Goal: Task Accomplishment & Management: Complete application form

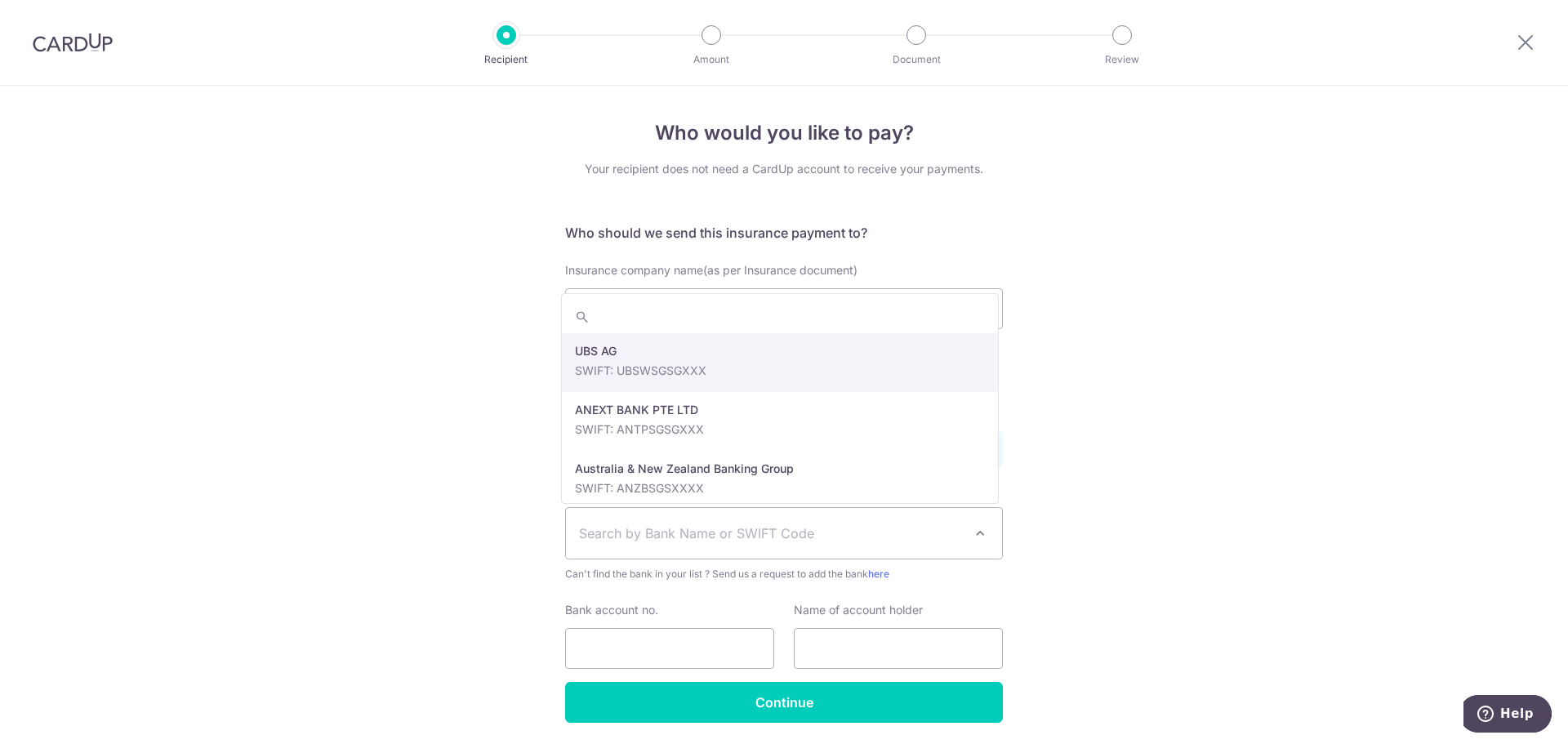
click at [730, 533] on span "Search by Bank Name or SWIFT Code" at bounding box center [771, 533] width 384 height 20
type input "L"
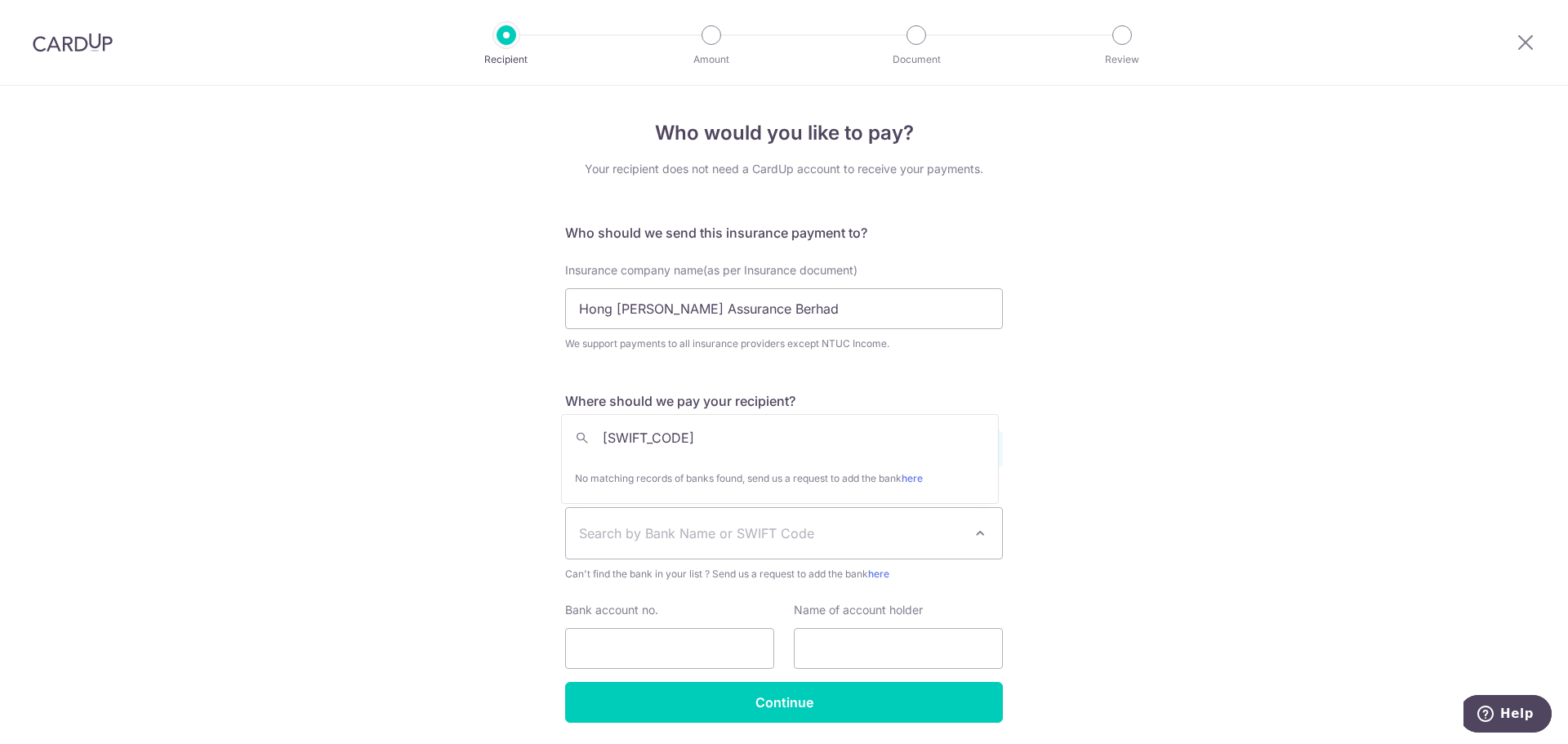
type input "[SWIFT_CODE]"
click at [1065, 444] on div "Who would you like to pay? Your recipient does not need a CardUp account to rec…" at bounding box center [784, 443] width 1568 height 714
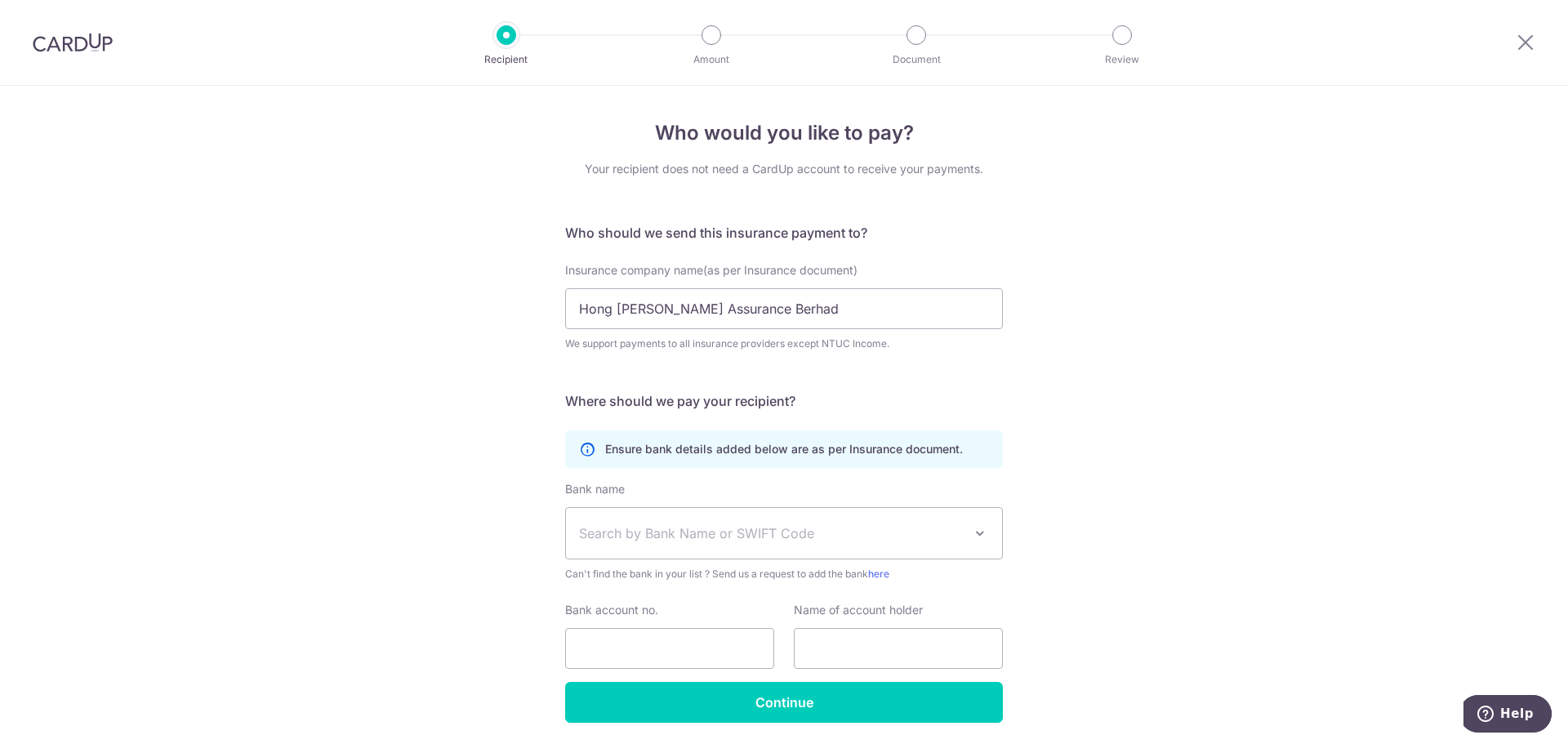
click at [703, 531] on span "Search by Bank Name or SWIFT Code" at bounding box center [771, 533] width 384 height 20
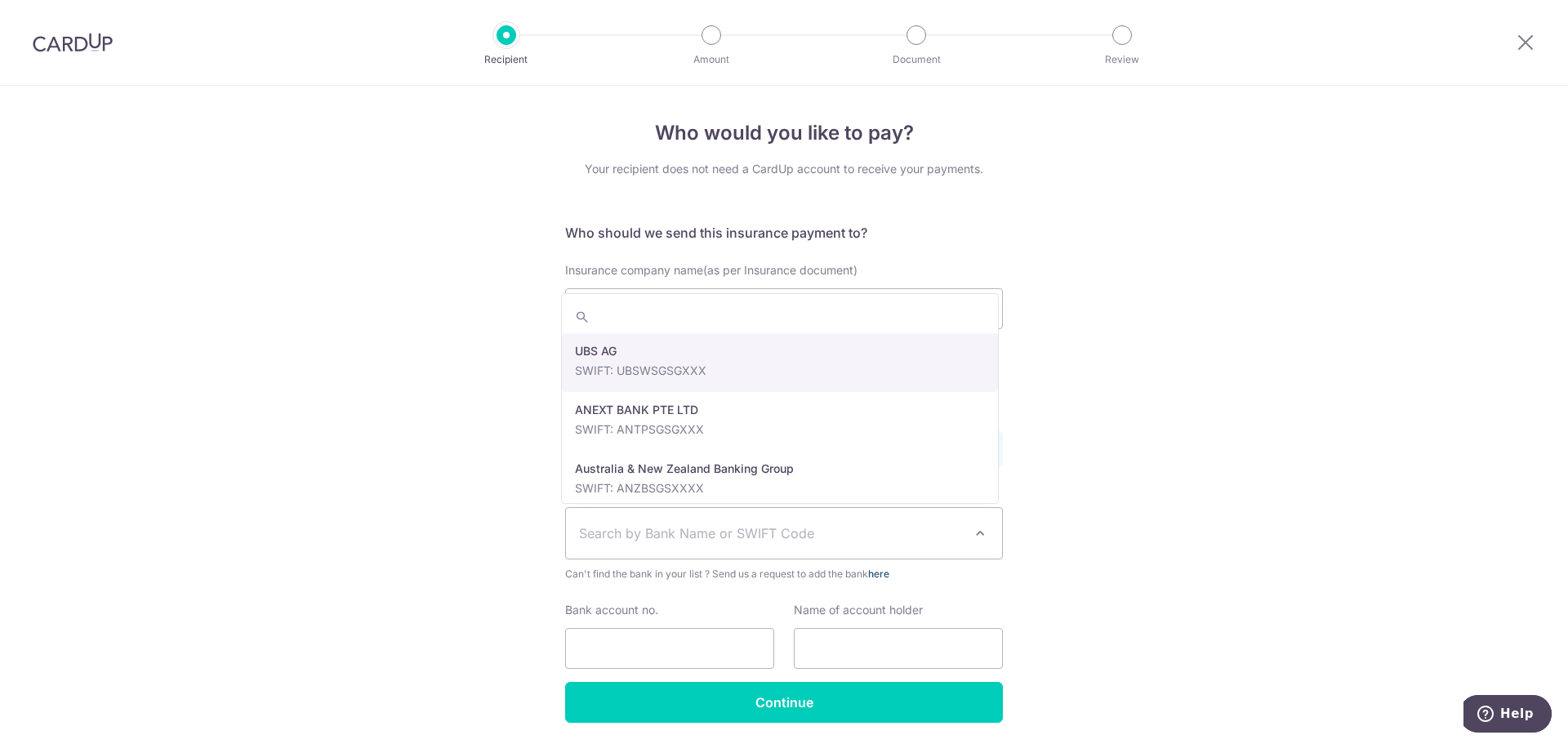
click at [878, 570] on link "here" at bounding box center [879, 574] width 22 height 12
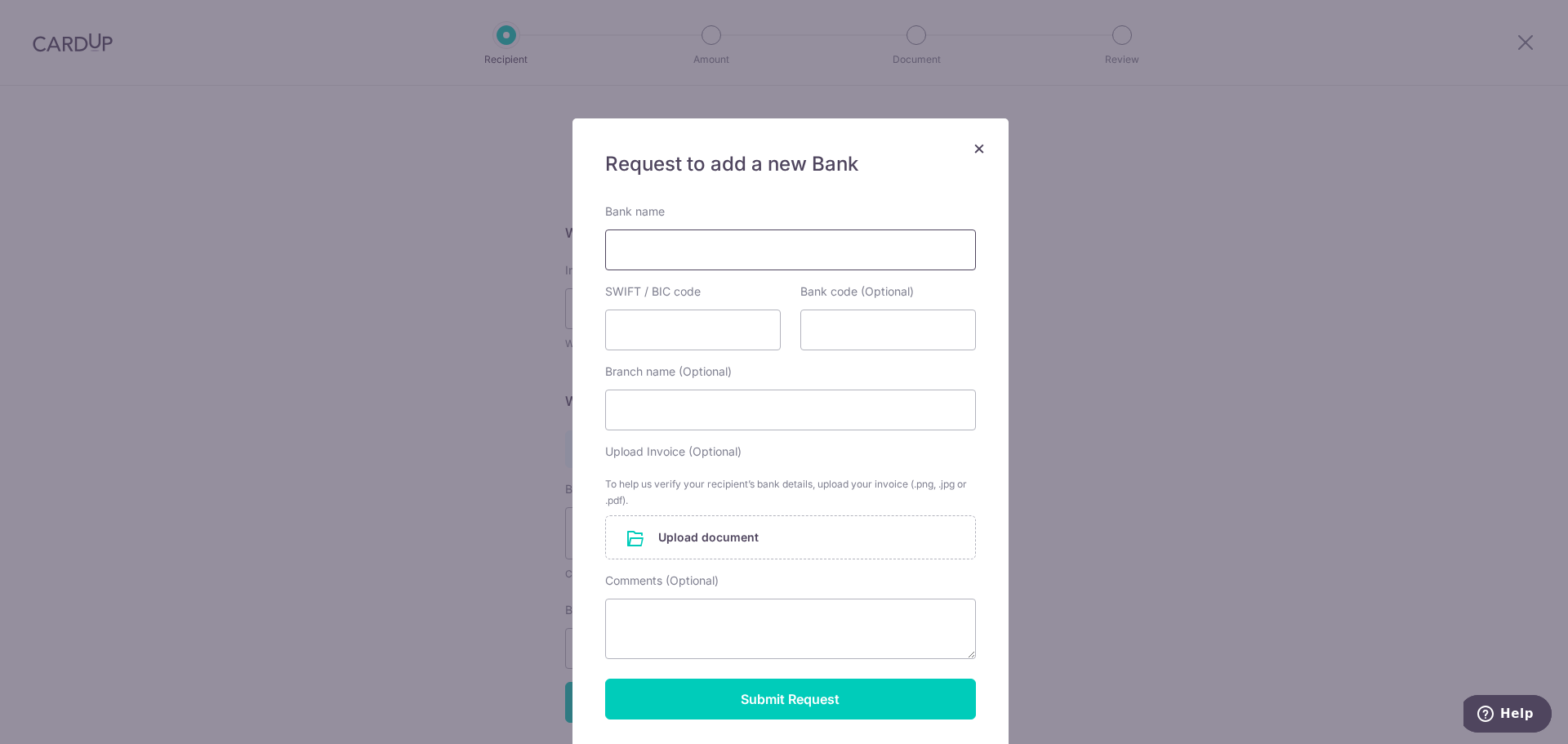
click at [683, 255] on input "Bank name" at bounding box center [791, 250] width 371 height 40
type input "Hong [PERSON_NAME] Assurance Berhad"
click at [653, 339] on input "SWIFT / BIC code" at bounding box center [693, 330] width 175 height 40
type input "[SWIFT_CODE]"
click at [760, 416] on input "Branch name (Optional)" at bounding box center [791, 410] width 371 height 40
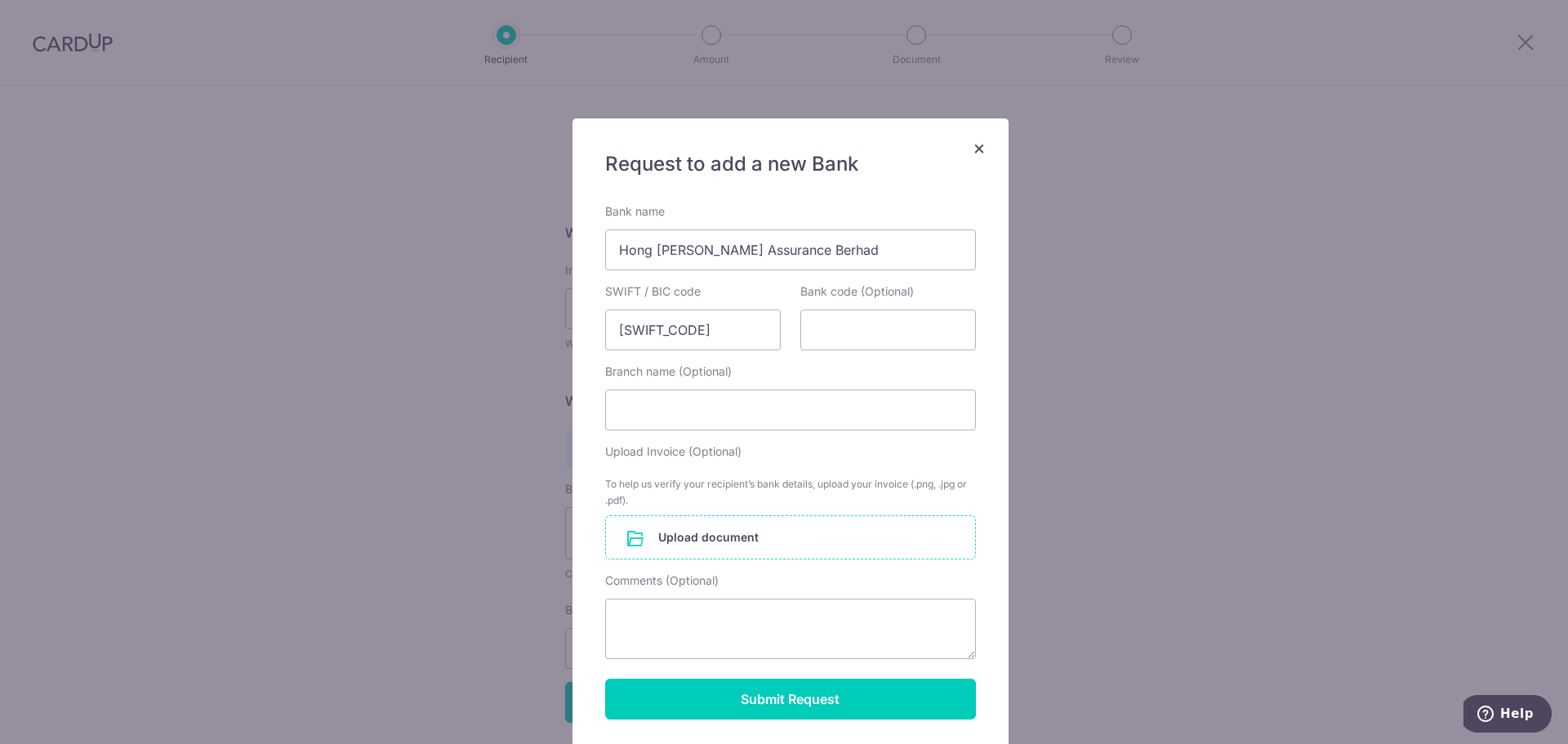
click at [809, 547] on input "file" at bounding box center [790, 537] width 369 height 42
click at [700, 543] on input "file" at bounding box center [790, 537] width 369 height 42
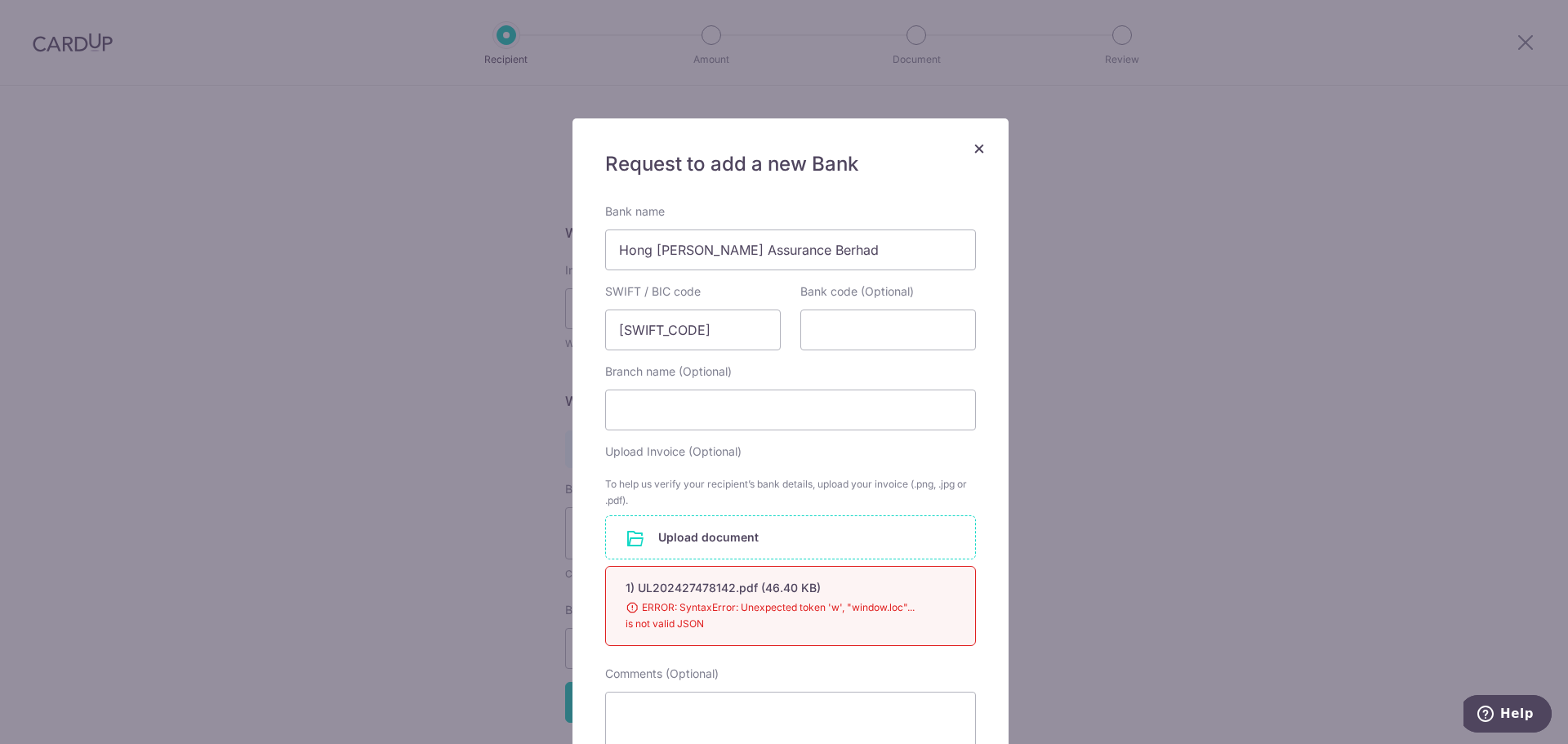
click at [1096, 643] on div "× Request to add a new Bank Bank name [PERSON_NAME] Assurance Berhad SWIFT / BI…" at bounding box center [784, 372] width 1568 height 744
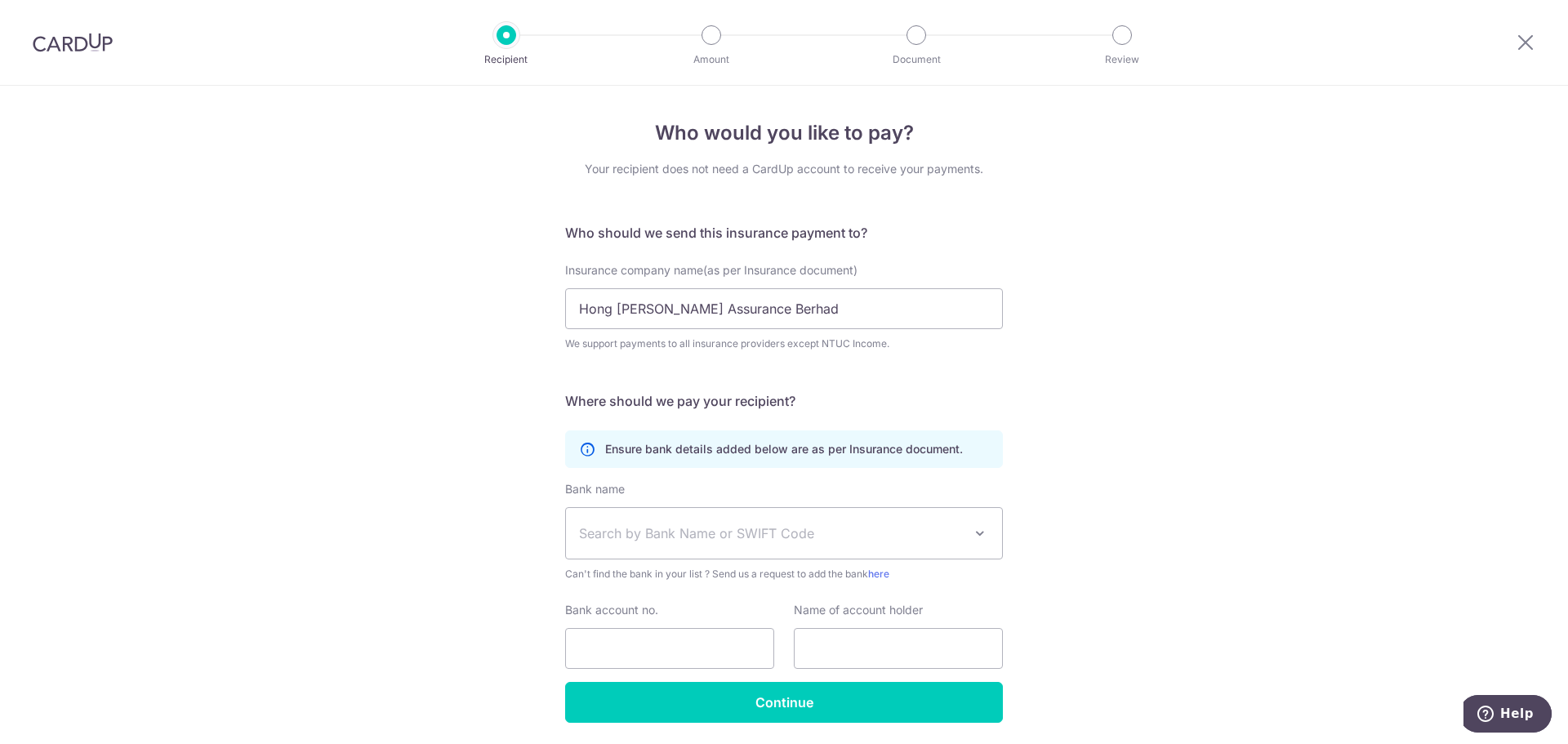
click at [1165, 471] on div "Who would you like to pay? Your recipient does not need a CardUp account to rec…" at bounding box center [784, 443] width 1568 height 714
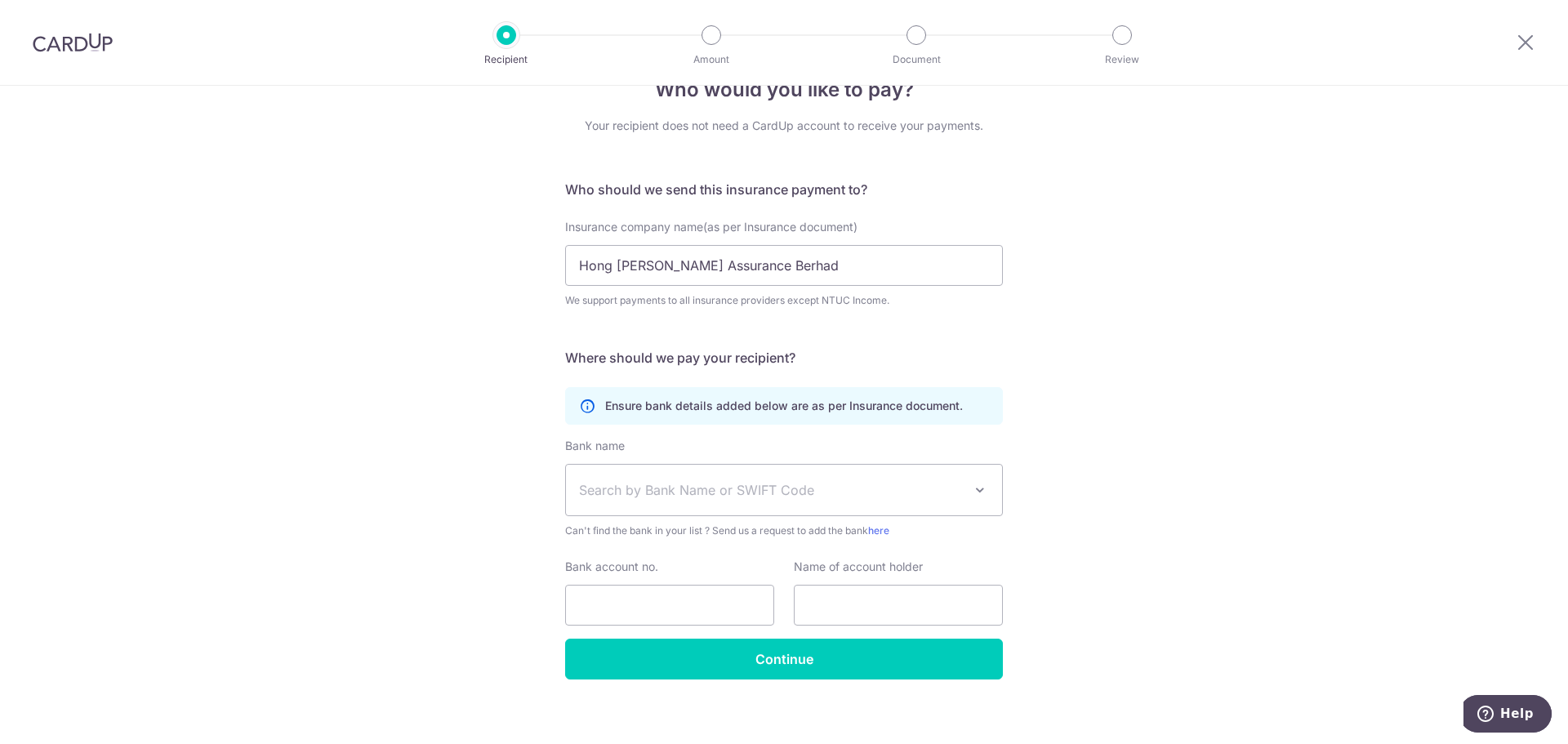
scroll to position [56, 0]
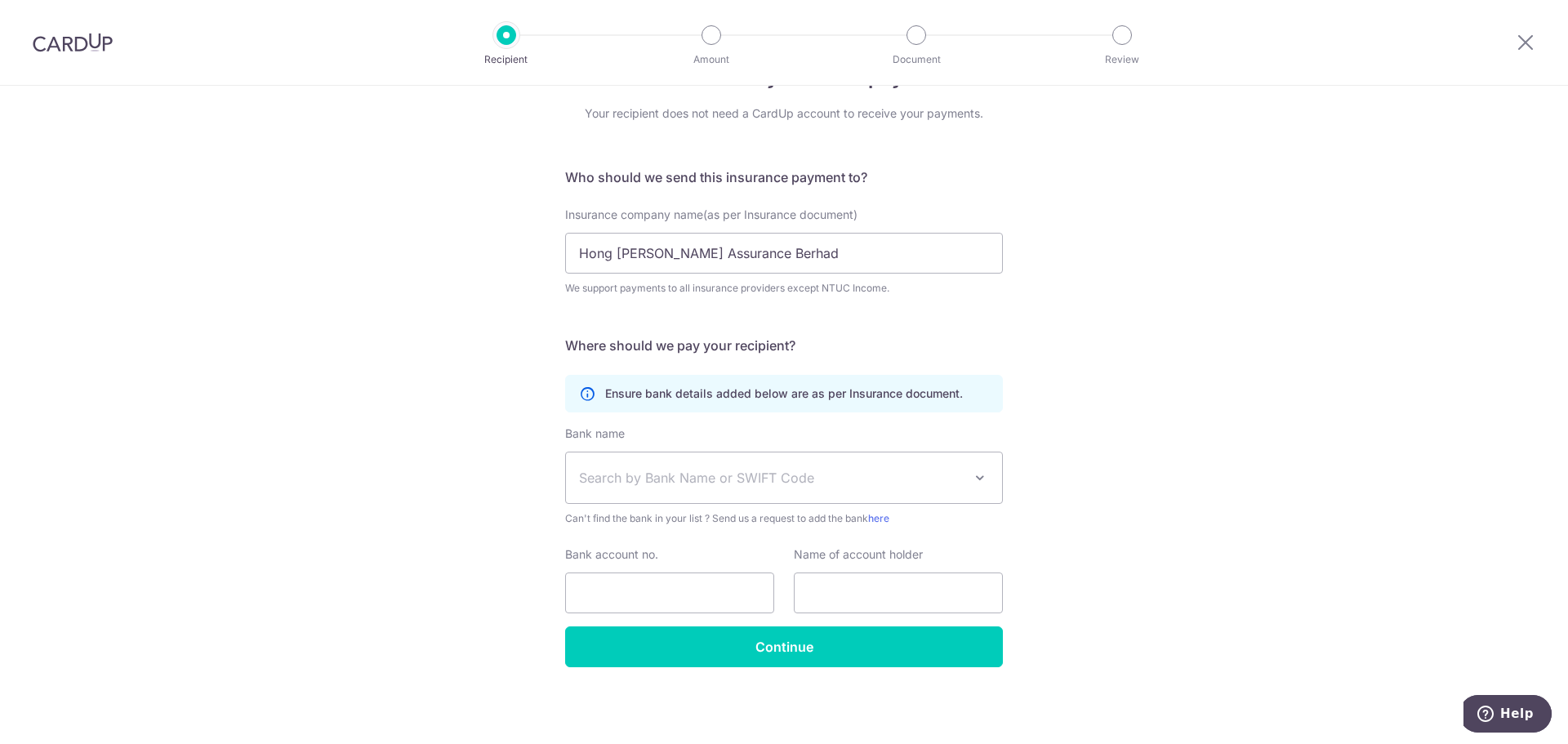
click at [737, 392] on p "Ensure bank details added below are as per Insurance document." at bounding box center [784, 393] width 358 height 16
click at [888, 522] on link "here" at bounding box center [879, 518] width 22 height 12
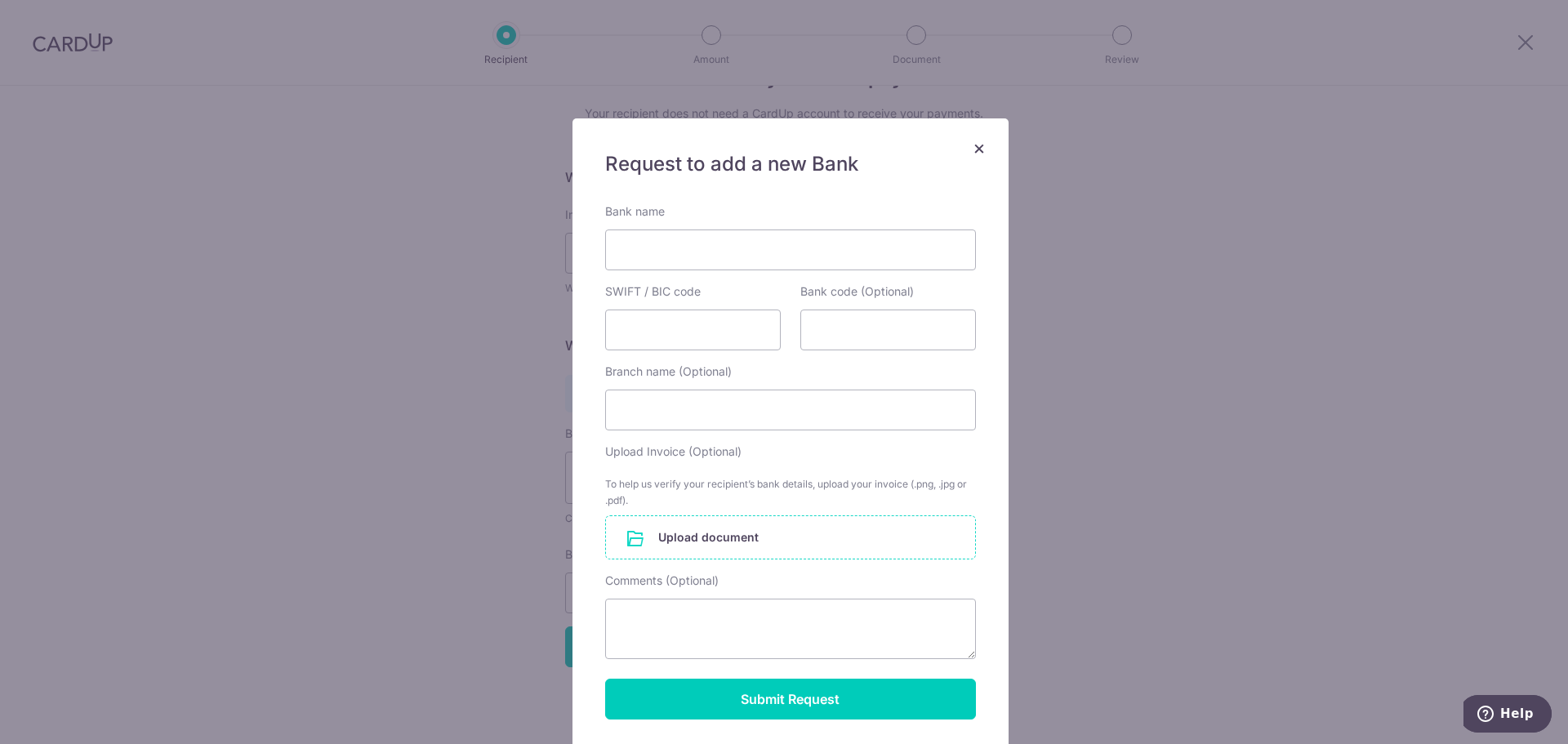
click at [978, 148] on span "×" at bounding box center [979, 147] width 13 height 24
